Goal: Browse casually

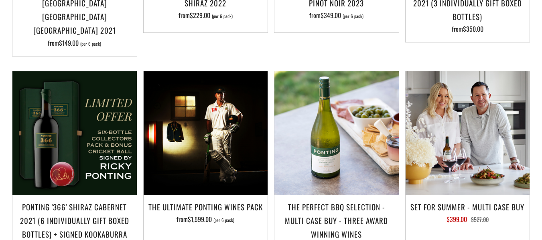
scroll to position [756, 0]
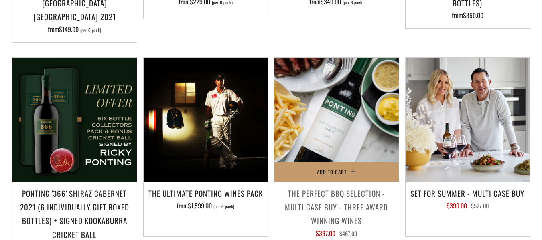
click at [349, 113] on img at bounding box center [336, 120] width 124 height 124
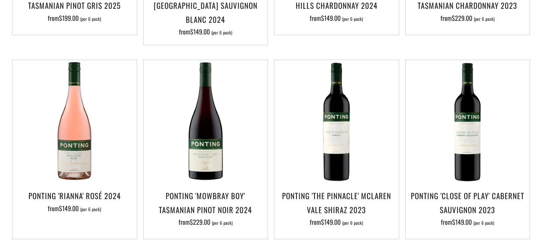
scroll to position [344, 0]
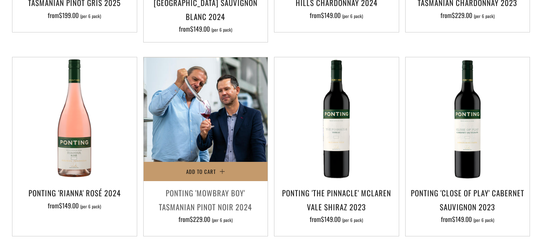
click at [221, 102] on img at bounding box center [206, 119] width 124 height 124
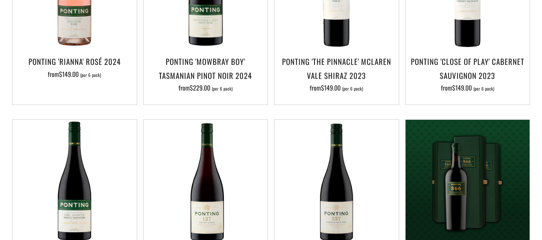
scroll to position [470, 0]
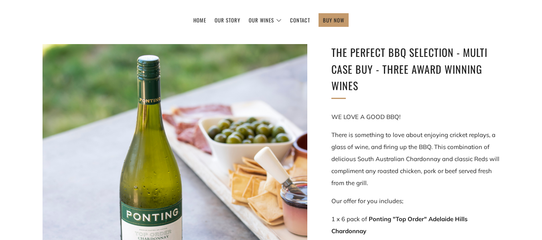
scroll to position [90, 0]
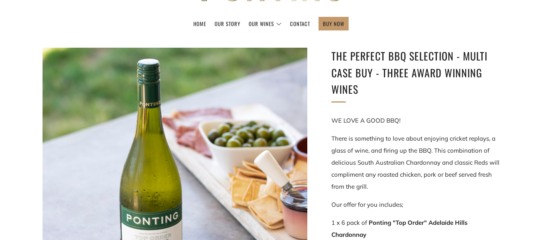
drag, startPoint x: 546, startPoint y: 33, endPoint x: 546, endPoint y: 49, distance: 15.3
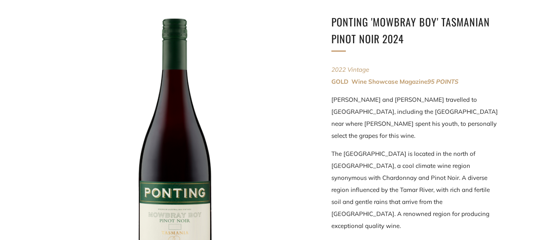
scroll to position [26, 0]
